Goal: Task Accomplishment & Management: Use online tool/utility

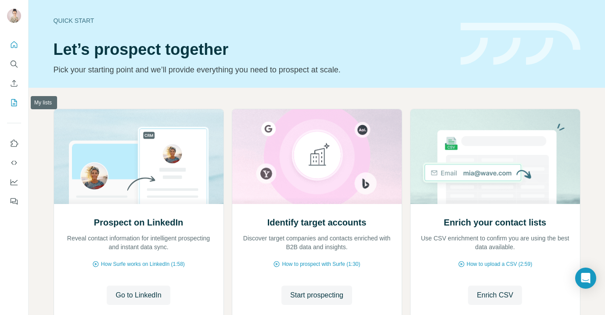
click at [15, 101] on icon "My lists" at bounding box center [14, 102] width 9 height 9
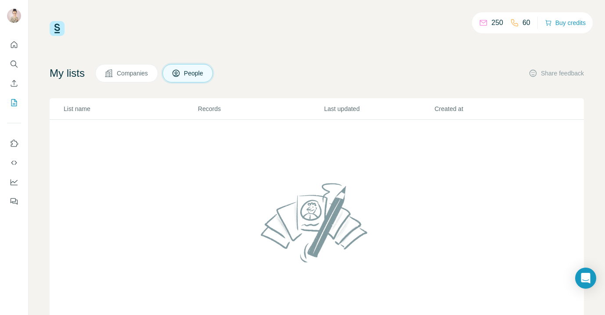
click at [137, 82] on button "Companies" at bounding box center [126, 73] width 63 height 18
click at [190, 72] on span "People" at bounding box center [194, 73] width 20 height 9
click at [143, 66] on button "Companies" at bounding box center [126, 73] width 63 height 18
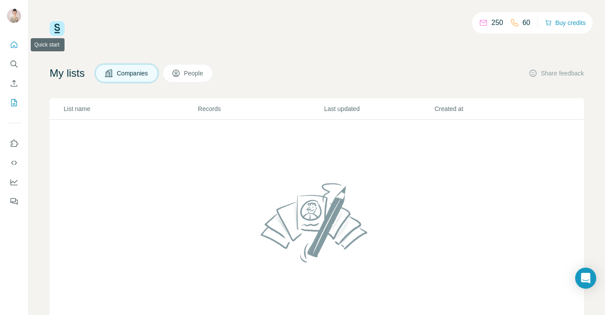
click at [15, 44] on icon "Quick start" at bounding box center [14, 44] width 9 height 9
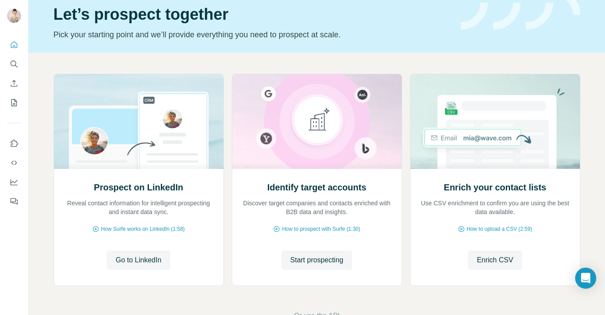
scroll to position [62, 0]
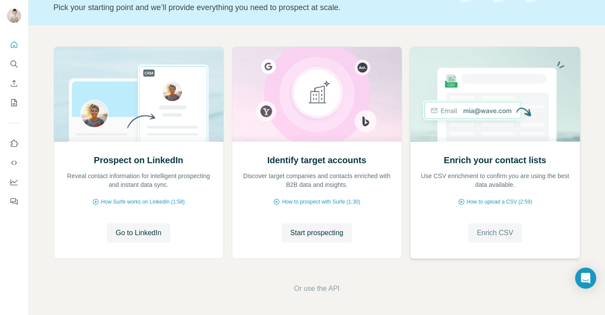
click at [494, 235] on span "Enrich CSV" at bounding box center [495, 233] width 36 height 11
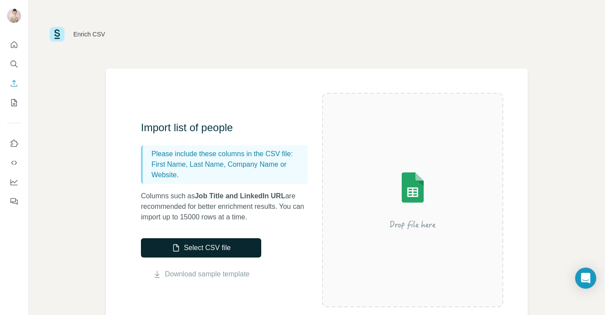
click at [198, 247] on button "Select CSV file" at bounding box center [201, 247] width 120 height 19
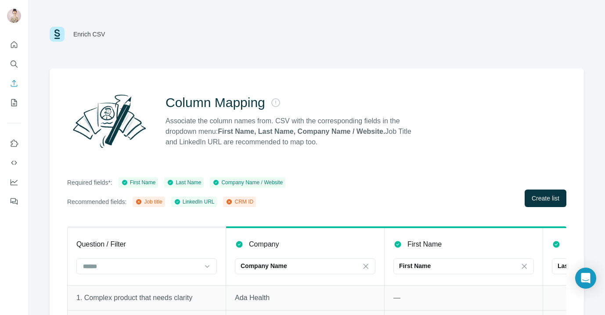
scroll to position [61, 0]
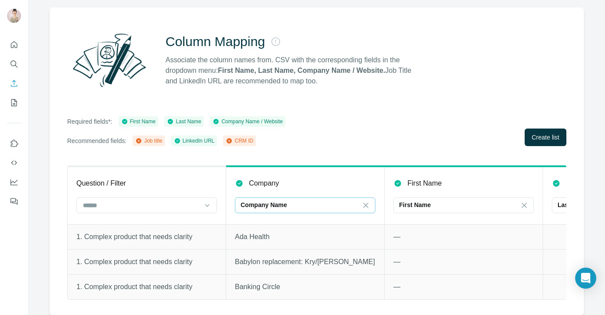
click at [286, 205] on p "Company Name" at bounding box center [264, 205] width 47 height 9
click at [286, 205] on input at bounding box center [300, 206] width 119 height 10
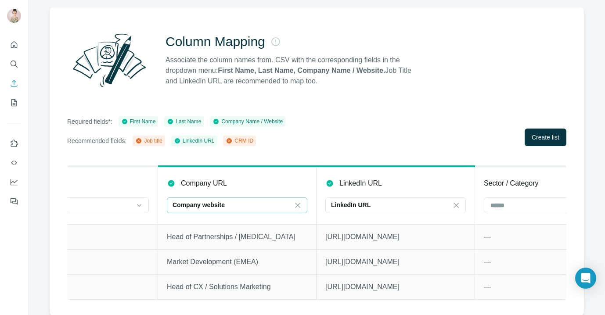
scroll to position [0, 705]
click at [366, 208] on p "LinkedIn URL" at bounding box center [348, 205] width 40 height 9
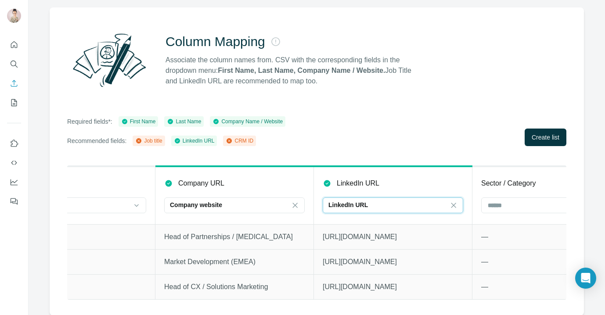
scroll to position [0, 0]
click at [413, 177] on th "LinkedIn URL LinkedIn URL" at bounding box center [393, 195] width 159 height 58
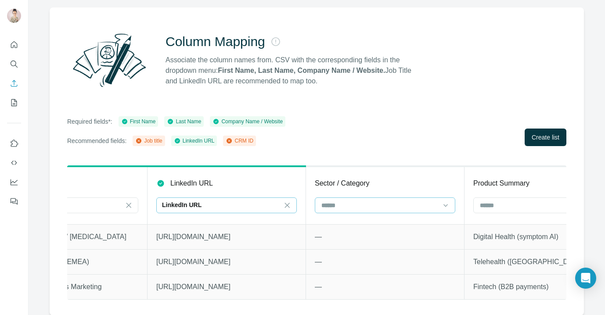
scroll to position [0, 882]
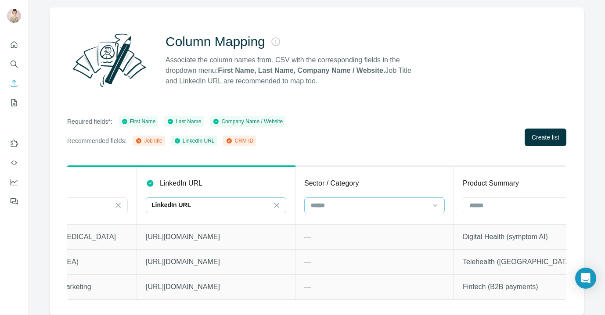
click at [390, 208] on input at bounding box center [369, 206] width 119 height 10
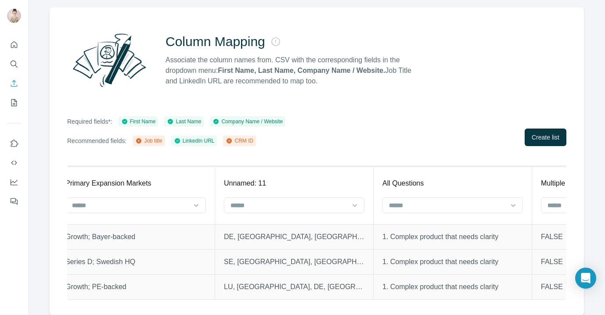
scroll to position [0, 1673]
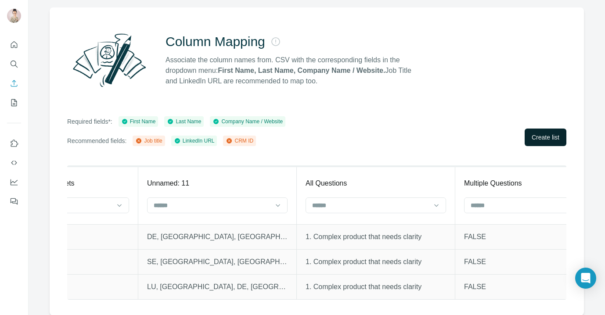
click at [554, 134] on span "Create list" at bounding box center [546, 137] width 28 height 9
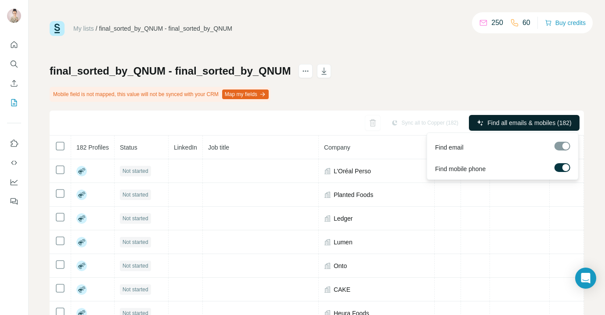
click at [515, 123] on span "Find all emails & mobiles (182)" at bounding box center [529, 123] width 84 height 9
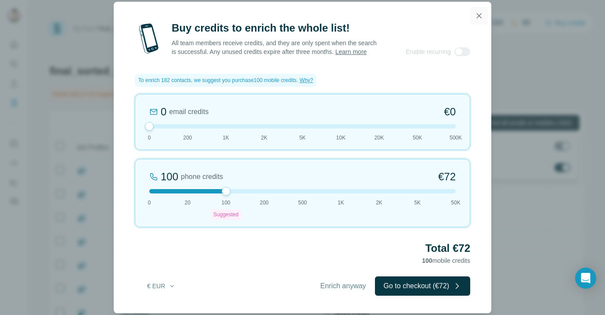
click at [480, 11] on icon "button" at bounding box center [479, 15] width 9 height 9
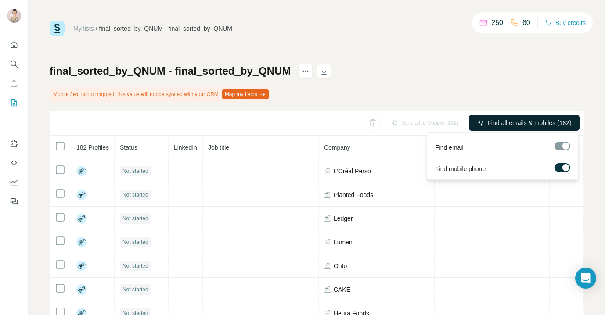
click at [557, 169] on label at bounding box center [563, 167] width 16 height 9
click at [559, 145] on div at bounding box center [563, 146] width 16 height 9
click at [548, 125] on span "Find all emails (182)" at bounding box center [544, 123] width 55 height 9
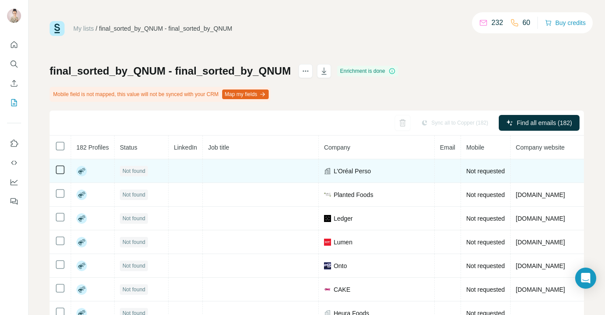
click at [84, 171] on rect at bounding box center [81, 171] width 11 height 11
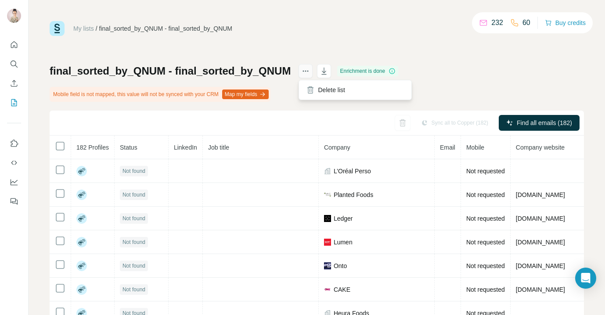
click at [306, 76] on button "actions" at bounding box center [306, 71] width 14 height 14
click at [226, 76] on h1 "final_sorted_by_QNUM - final_sorted_by_QNUM" at bounding box center [170, 71] width 241 height 14
click at [192, 73] on h1 "final_sorted_by_QNUM - final_sorted_by_QNUM" at bounding box center [170, 71] width 241 height 14
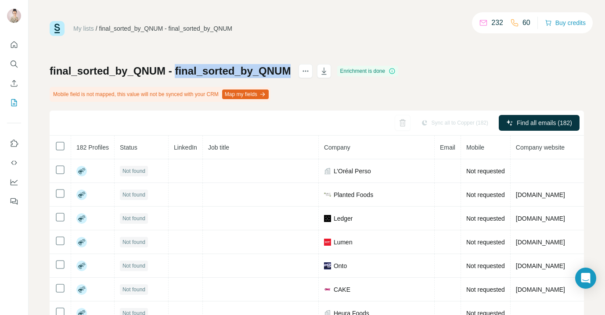
click at [192, 73] on h1 "final_sorted_by_QNUM - final_sorted_by_QNUM" at bounding box center [170, 71] width 241 height 14
click at [85, 31] on link "My lists" at bounding box center [83, 28] width 21 height 7
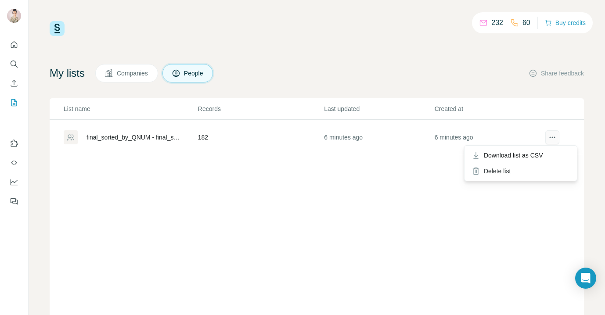
click at [554, 135] on icon "actions" at bounding box center [552, 137] width 9 height 9
click at [104, 136] on div "final_sorted_by_QNUM - final_sorted_by_QNUM" at bounding box center [134, 137] width 97 height 9
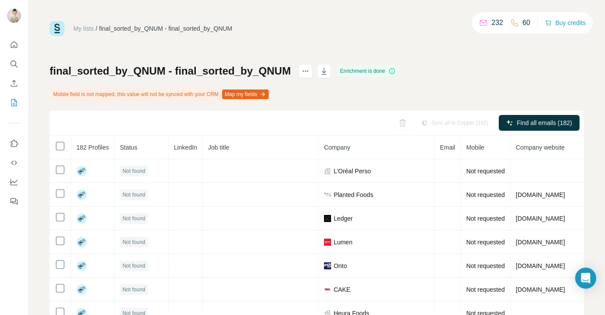
click at [86, 28] on link "My lists" at bounding box center [83, 28] width 21 height 7
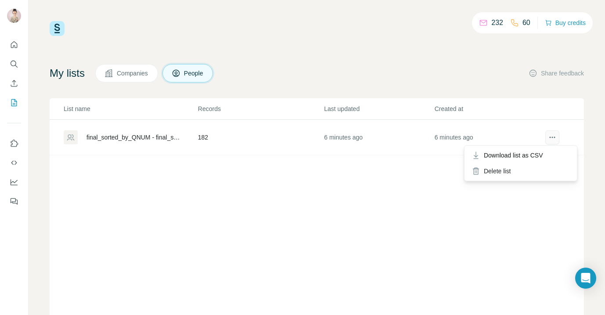
click at [549, 137] on icon "actions" at bounding box center [549, 137] width 1 height 1
click at [493, 175] on div "Delete list" at bounding box center [520, 171] width 109 height 16
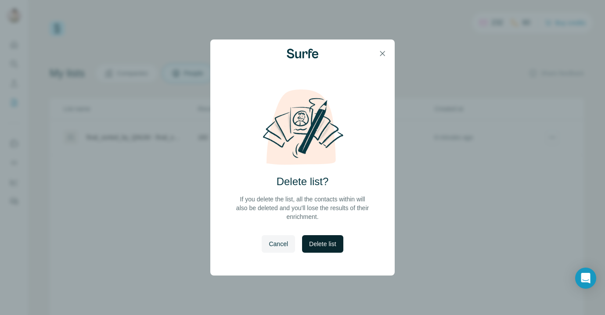
click at [333, 242] on span "Delete list" at bounding box center [322, 244] width 27 height 9
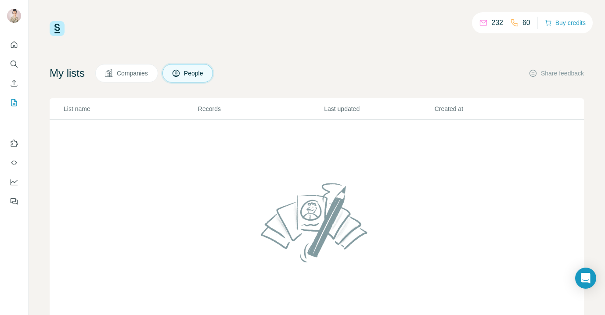
click at [145, 76] on span "Companies" at bounding box center [133, 73] width 32 height 9
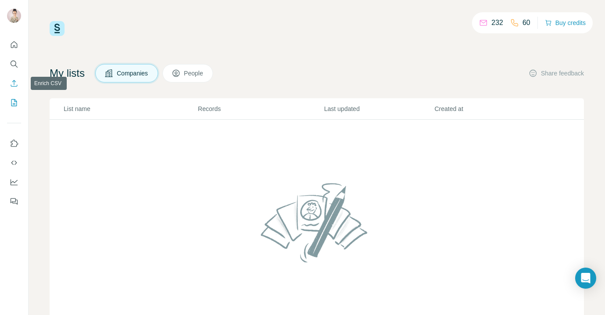
click at [14, 83] on icon "Enrich CSV" at bounding box center [14, 83] width 7 height 7
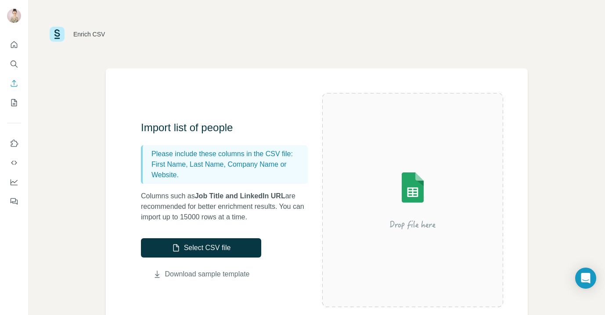
click at [205, 277] on link "Download sample template" at bounding box center [207, 274] width 85 height 11
